Goal: Navigation & Orientation: Understand site structure

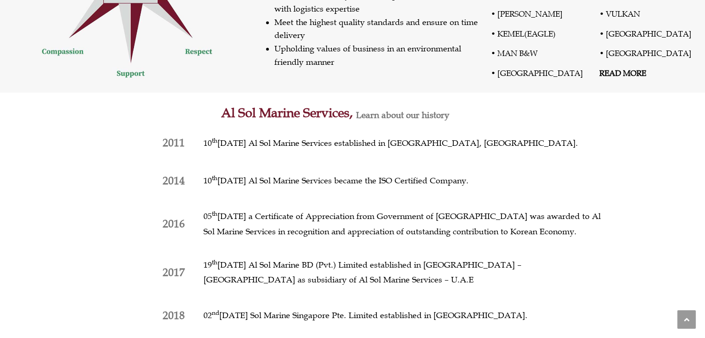
scroll to position [534, 0]
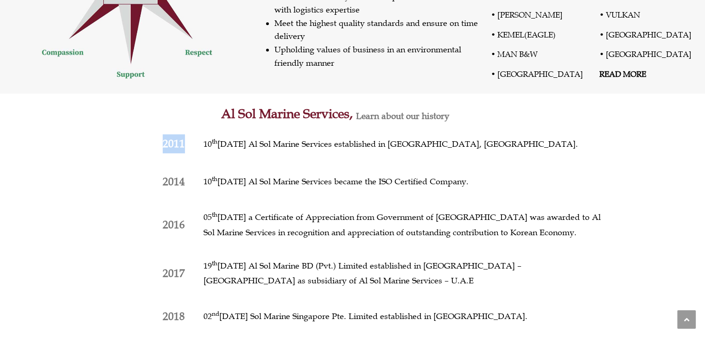
drag, startPoint x: 165, startPoint y: 142, endPoint x: 185, endPoint y: 146, distance: 21.4
click at [185, 146] on div "2011" at bounding box center [143, 143] width 101 height 19
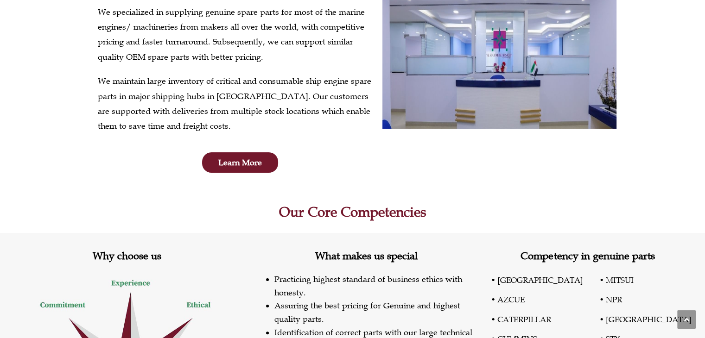
scroll to position [0, 0]
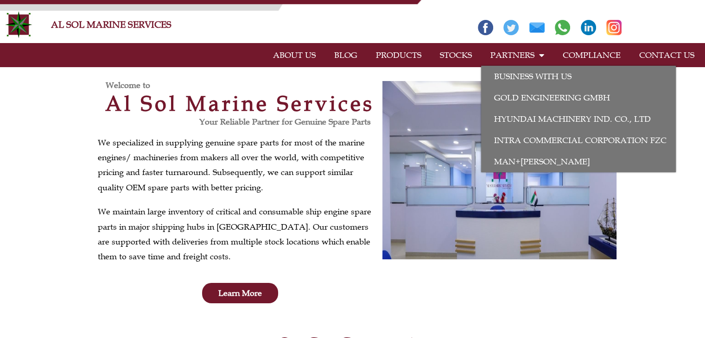
click at [528, 58] on link "PARTNERS" at bounding box center [517, 55] width 72 height 21
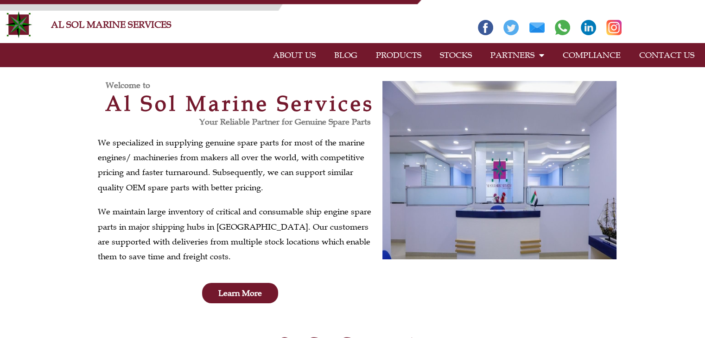
click at [401, 55] on link "PRODUCTS" at bounding box center [399, 55] width 64 height 21
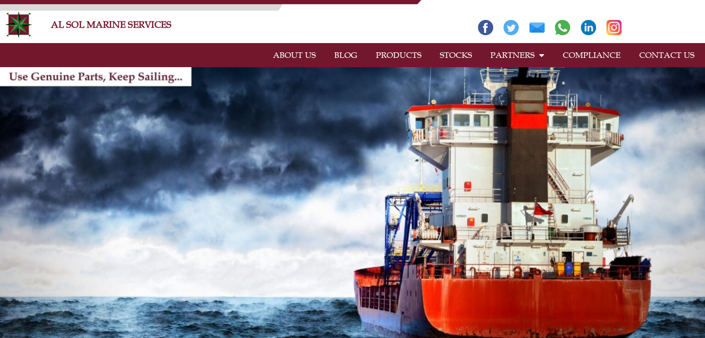
click at [314, 57] on link "ABOUT US" at bounding box center [294, 55] width 61 height 21
click at [412, 54] on link "PRODUCTS" at bounding box center [399, 55] width 64 height 21
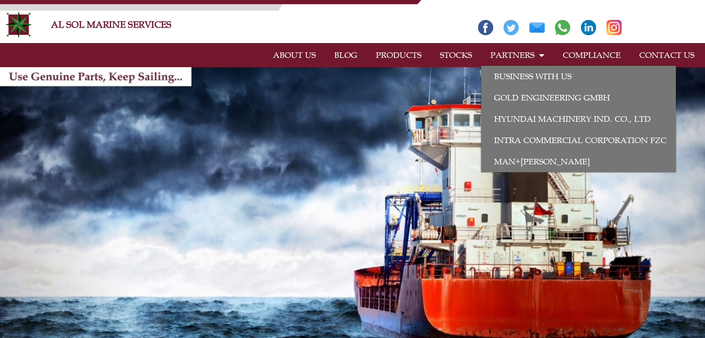
click at [508, 58] on link "PARTNERS" at bounding box center [517, 55] width 72 height 21
